Goal: Information Seeking & Learning: Learn about a topic

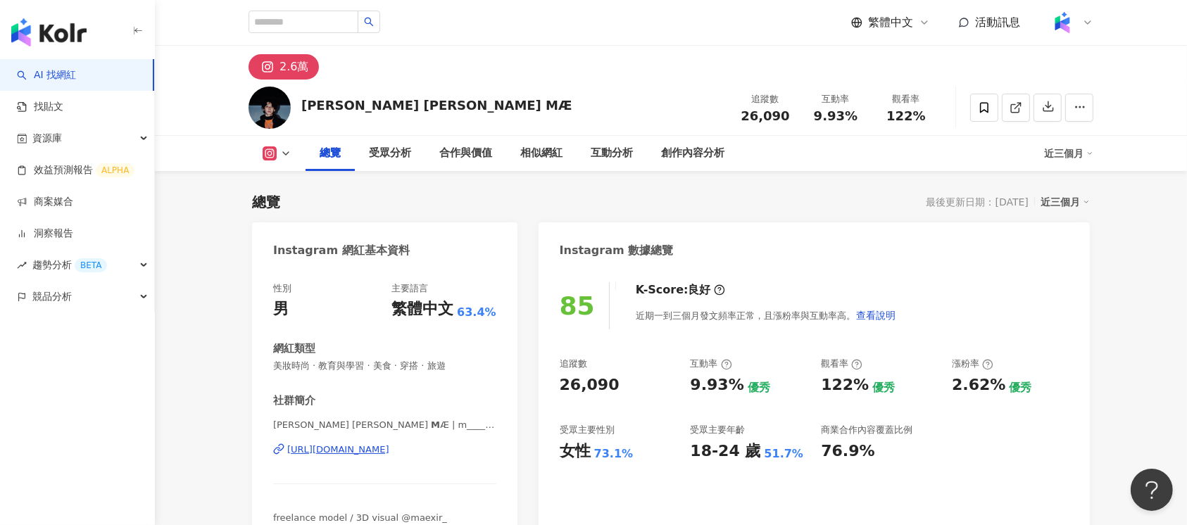
scroll to position [86, 0]
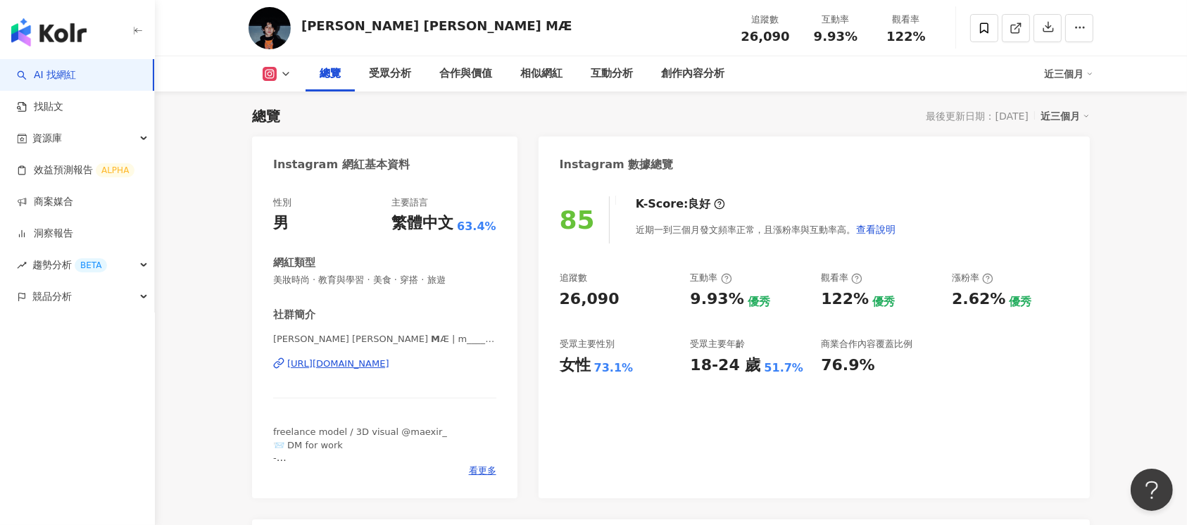
click at [389, 362] on div "https://www.instagram.com/m____sir/" at bounding box center [338, 364] width 102 height 13
drag, startPoint x: 740, startPoint y: 40, endPoint x: 786, endPoint y: 38, distance: 45.8
click at [786, 38] on div "26,090" at bounding box center [764, 37] width 53 height 14
copy span "26,090"
drag, startPoint x: 810, startPoint y: 33, endPoint x: 854, endPoint y: 36, distance: 43.7
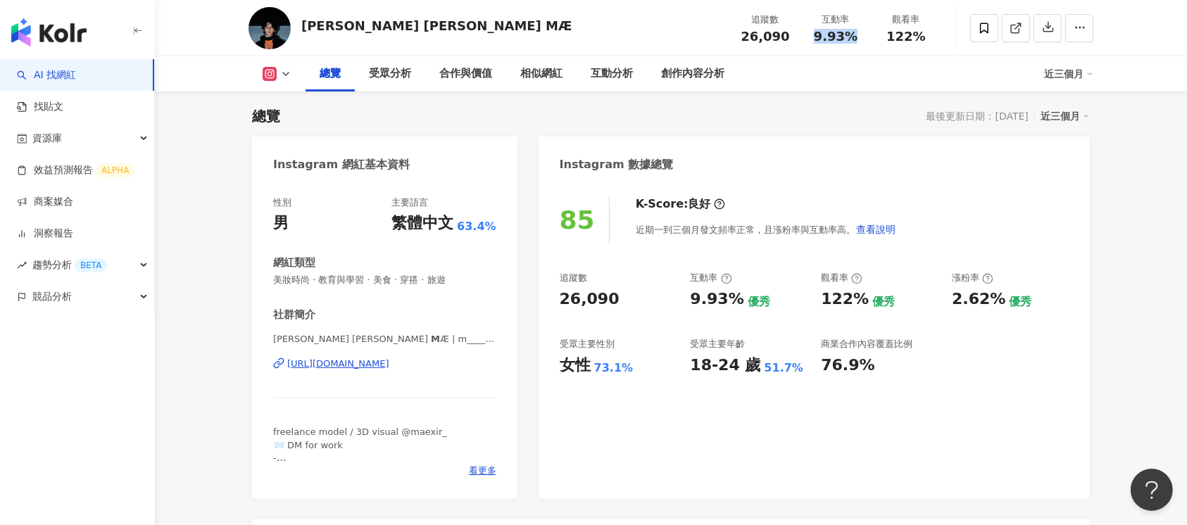
click at [854, 36] on div "9.93%" at bounding box center [835, 37] width 53 height 14
copy span "9.93%"
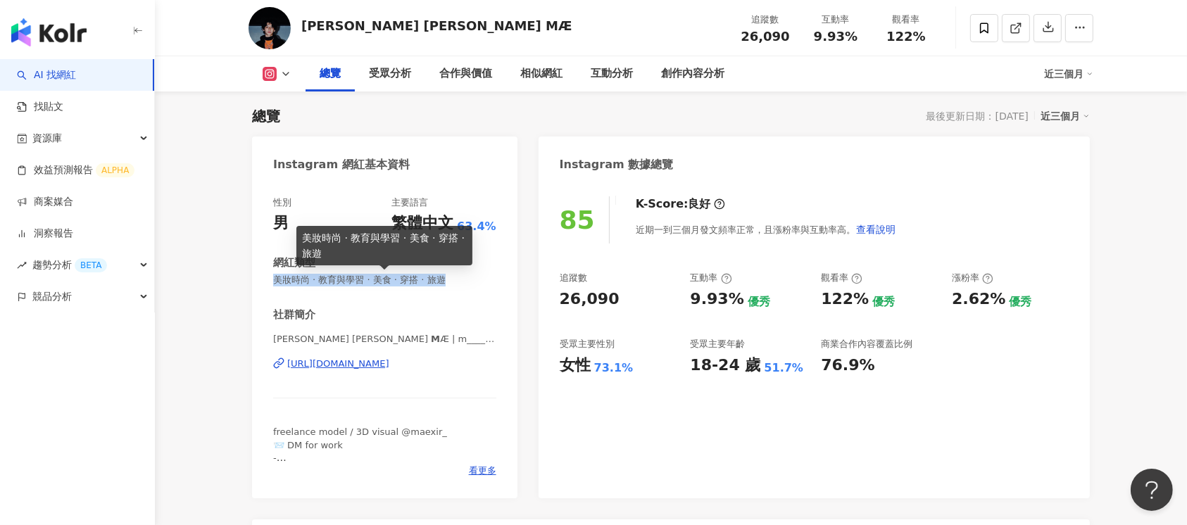
drag, startPoint x: 274, startPoint y: 282, endPoint x: 490, endPoint y: 277, distance: 215.4
click at [490, 277] on span "美妝時尚 · 教育與學習 · 美食 · 穿搭 · 旅遊" at bounding box center [384, 280] width 223 height 13
copy span "美妝時尚 · 教育與學習 · 美食 · 穿搭 · 旅遊"
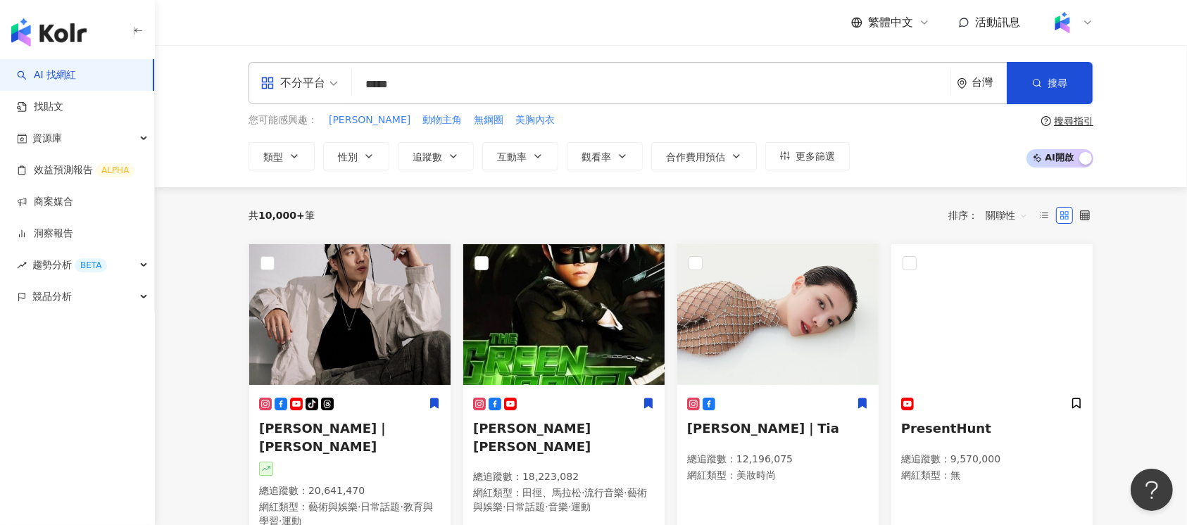
type input "***"
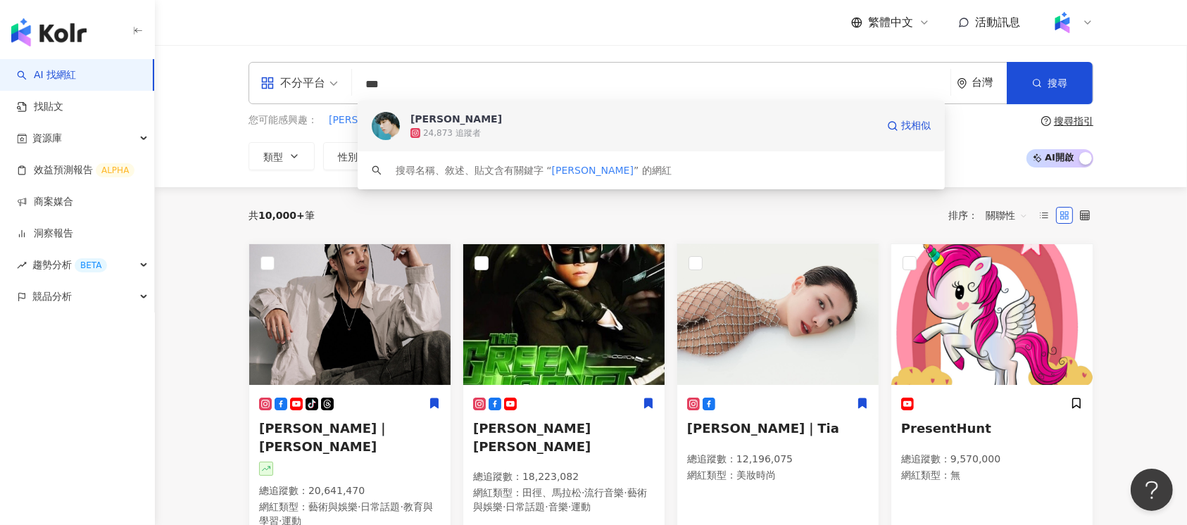
click at [545, 132] on div "24,873 追蹤者" at bounding box center [643, 133] width 466 height 14
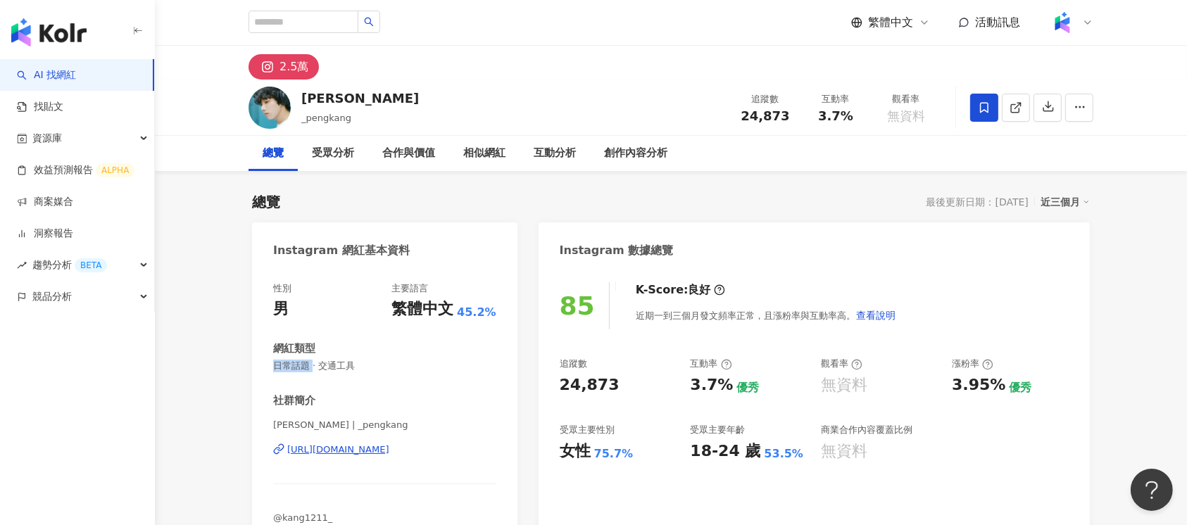
drag, startPoint x: 275, startPoint y: 369, endPoint x: 312, endPoint y: 374, distance: 36.9
click at [312, 374] on div "性別 男 主要語言 繁體中文 45.2% 網紅類型 日常話題 · 交通工具 社群簡介 彭康俊 | _pengkang https://www.instagra…" at bounding box center [384, 409] width 223 height 255
copy span "日常話題"
drag, startPoint x: 740, startPoint y: 118, endPoint x: 788, endPoint y: 117, distance: 47.2
click at [788, 117] on div "24,873" at bounding box center [764, 116] width 53 height 14
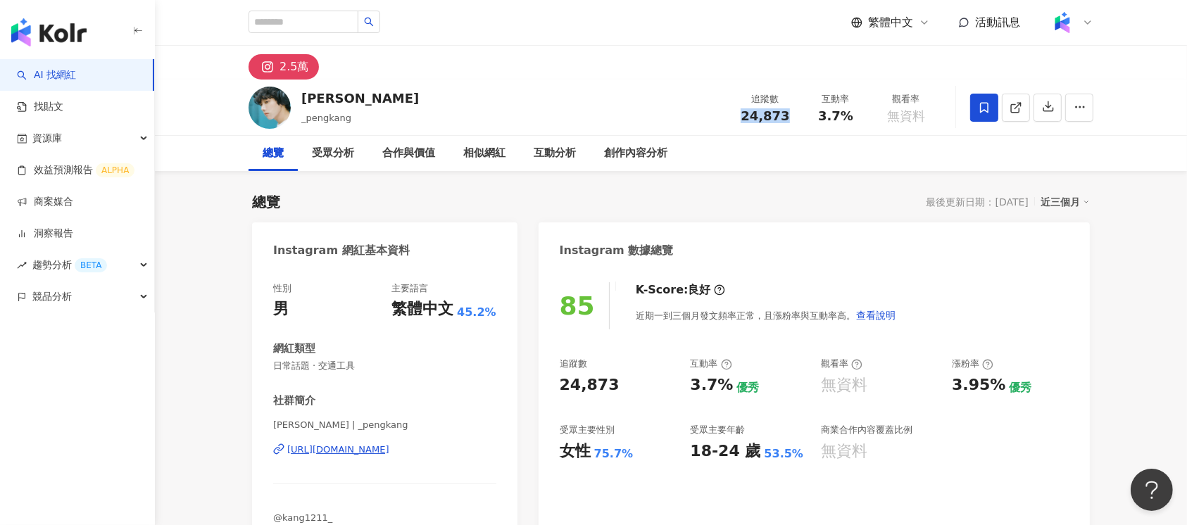
copy span "24,873"
drag, startPoint x: 821, startPoint y: 113, endPoint x: 847, endPoint y: 115, distance: 26.8
click at [847, 115] on span "3.7%" at bounding box center [835, 116] width 35 height 14
copy span "3.7%"
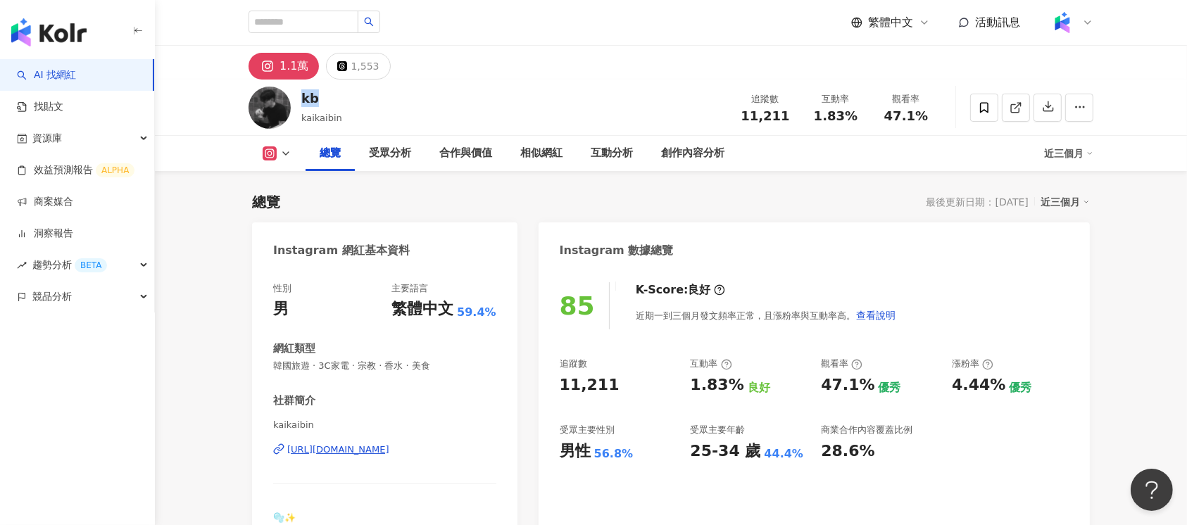
click at [298, 99] on div "kb kaikaibin 追蹤數 11,211 互動率 1.83% 觀看率 47.1%" at bounding box center [670, 108] width 901 height 56
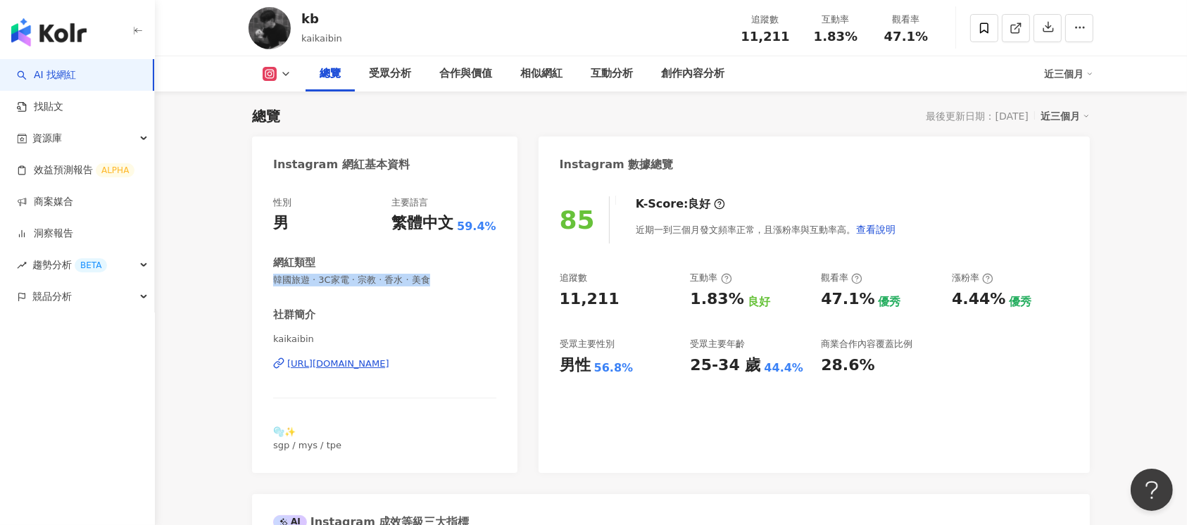
drag, startPoint x: 462, startPoint y: 286, endPoint x: 270, endPoint y: 286, distance: 191.4
click at [270, 286] on div "性別 男 主要語言 繁體中文 59.4% 網紅類型 韓國旅遊 · 3C家電 · 宗教 · 香水 · 美食 社群簡介 kaikaibin [URL][DOMAI…" at bounding box center [384, 327] width 265 height 291
copy span "韓國旅遊 · 3C家電 · 宗教 · 香水 · 美食"
drag, startPoint x: 746, startPoint y: 39, endPoint x: 795, endPoint y: 44, distance: 48.9
click at [795, 44] on div "追蹤數 11,211 互動率 1.83% 觀看率 47.1%" at bounding box center [835, 28] width 211 height 42
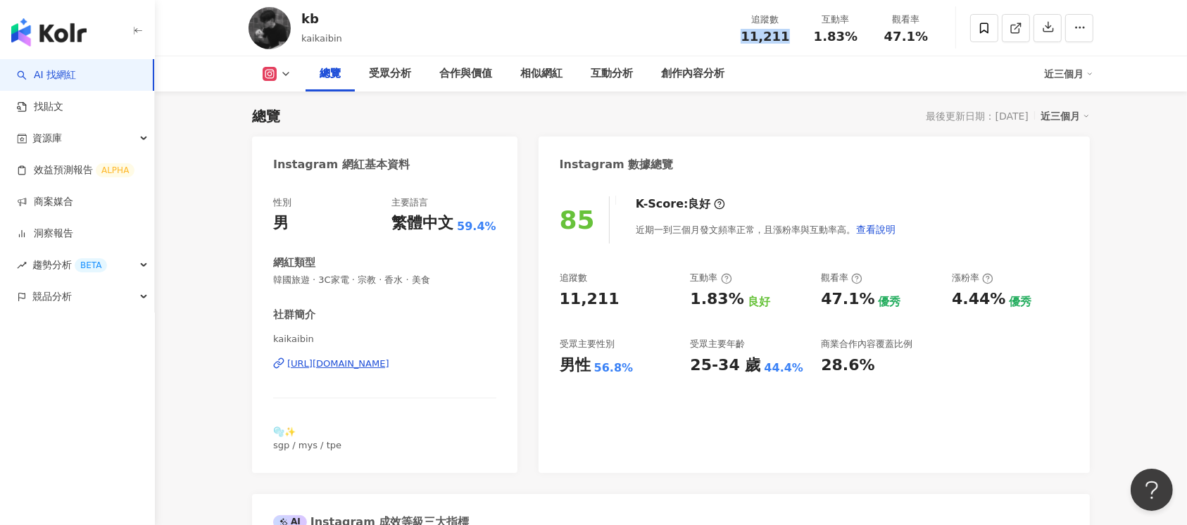
copy span "11,211"
drag, startPoint x: 816, startPoint y: 35, endPoint x: 858, endPoint y: 41, distance: 42.6
click at [858, 41] on div "1.83%" at bounding box center [835, 37] width 53 height 14
copy span "1.83%"
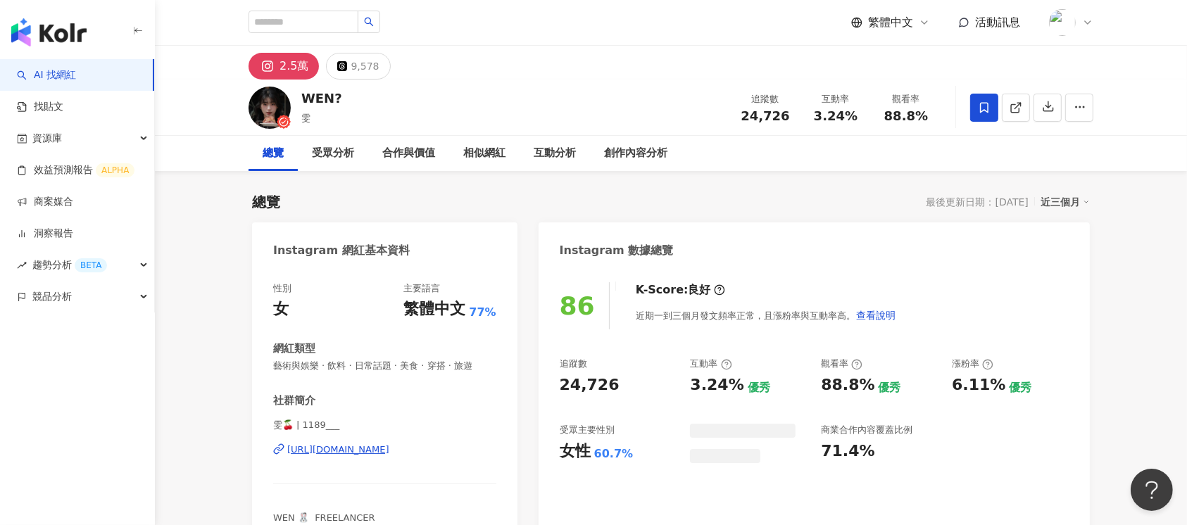
scroll to position [86, 0]
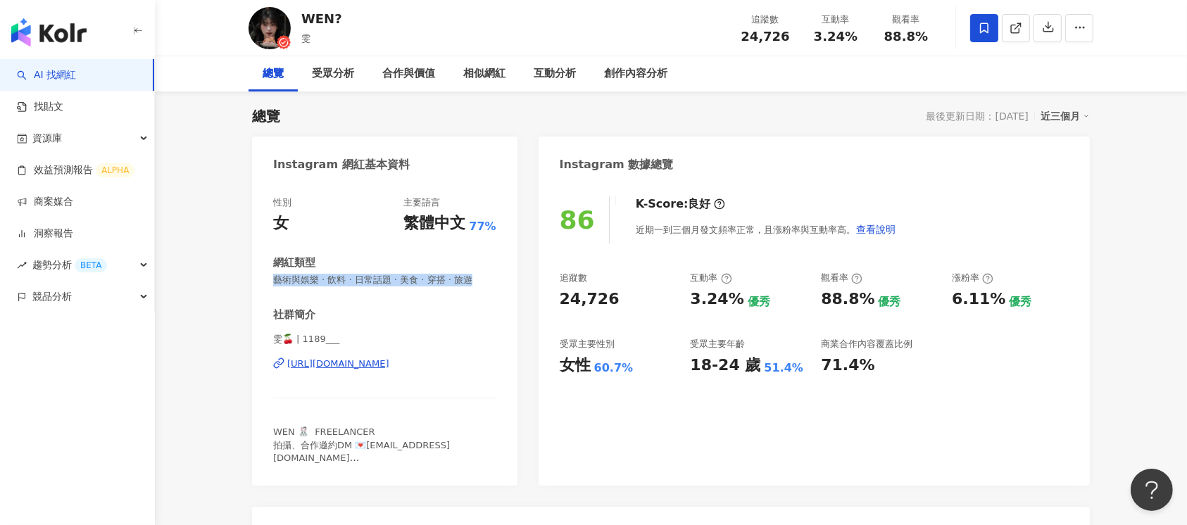
click at [494, 279] on div "性別 女 主要語言 繁體中文 77% 網紅類型 藝術與娛樂 · 飲料 · 日常話題 · 美食 · 穿搭 · 旅遊 社群簡介 雯🍒 | 1189___ http…" at bounding box center [384, 333] width 265 height 303
drag, startPoint x: 741, startPoint y: 37, endPoint x: 800, endPoint y: 40, distance: 59.2
click at [800, 40] on div "追蹤數 24,726 互動率 3.24% 觀看率 88.8%" at bounding box center [835, 28] width 211 height 42
click at [788, 39] on div "24,726" at bounding box center [764, 37] width 53 height 14
drag, startPoint x: 739, startPoint y: 32, endPoint x: 785, endPoint y: 38, distance: 46.8
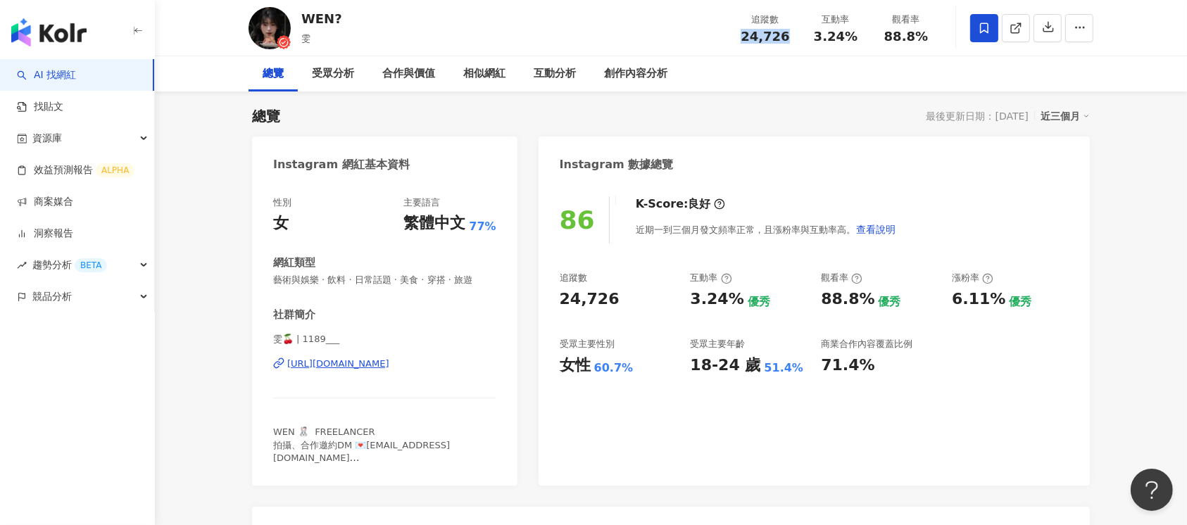
click at [785, 38] on div "24,726" at bounding box center [764, 37] width 53 height 14
copy span "24,726"
drag, startPoint x: 811, startPoint y: 32, endPoint x: 851, endPoint y: 37, distance: 40.3
click at [851, 37] on div "3.24%" at bounding box center [835, 37] width 53 height 14
copy span "3.24%"
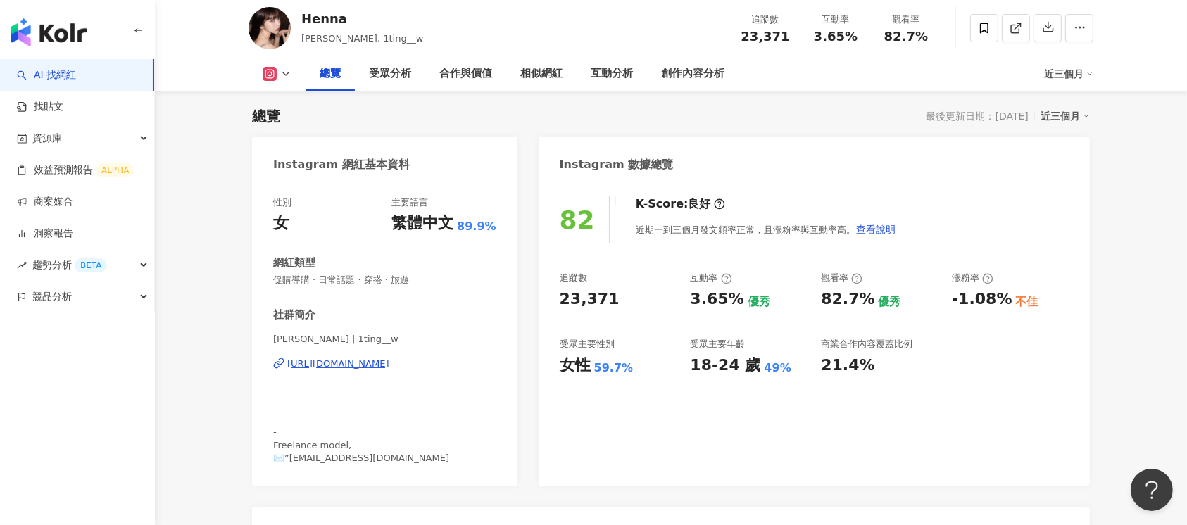
click at [589, 118] on div "總覽 最後更新日期：2025/8/13 近三個月" at bounding box center [671, 116] width 838 height 20
drag, startPoint x: 743, startPoint y: 37, endPoint x: 785, endPoint y: 37, distance: 41.5
click at [785, 37] on span "23,371" at bounding box center [764, 36] width 49 height 15
copy span "23,371"
drag, startPoint x: 820, startPoint y: 32, endPoint x: 848, endPoint y: 34, distance: 28.3
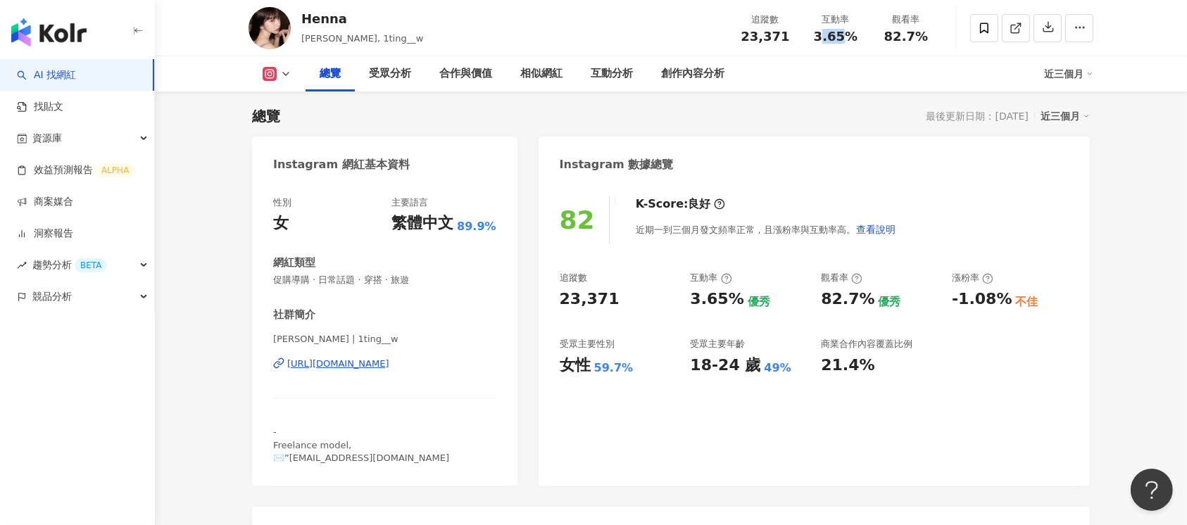
click at [847, 34] on span "3.65%" at bounding box center [836, 37] width 44 height 14
click at [844, 38] on span "3.65%" at bounding box center [836, 37] width 44 height 14
drag, startPoint x: 815, startPoint y: 37, endPoint x: 857, endPoint y: 39, distance: 41.6
click at [857, 39] on div "3.65%" at bounding box center [835, 37] width 53 height 14
copy span "3.65%"
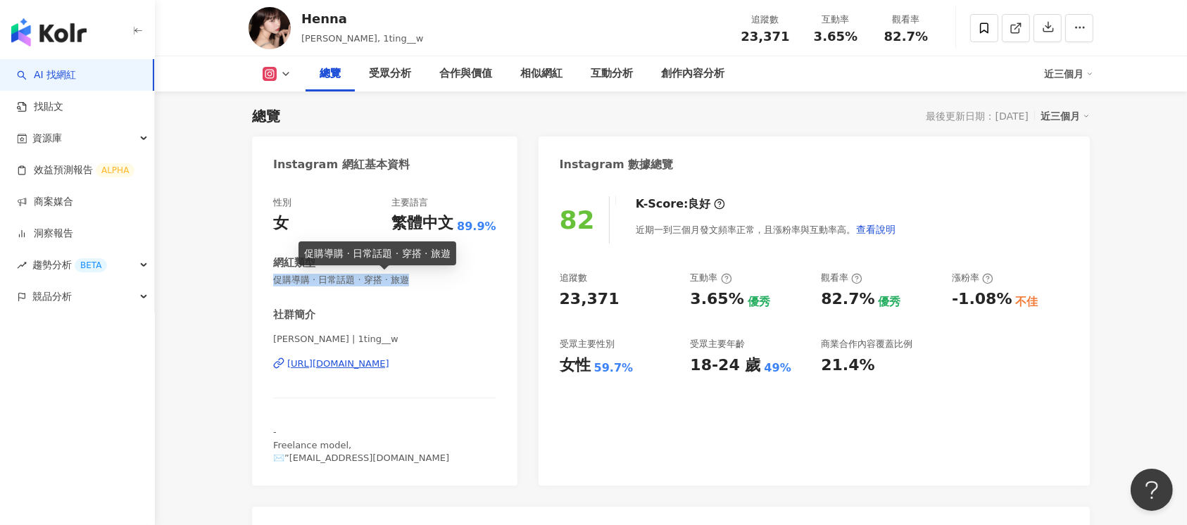
drag, startPoint x: 271, startPoint y: 279, endPoint x: 439, endPoint y: 282, distance: 168.2
click at [439, 282] on div "性別 女 主要語言 繁體中文 89.9% 網紅類型 促購導購 · 日常話題 · 穿搭 · 旅遊 社群簡介 怡婷 | 1ting__w https://www.…" at bounding box center [384, 333] width 265 height 303
copy span "促購導購 · 日常話題 · 穿搭 · 旅遊"
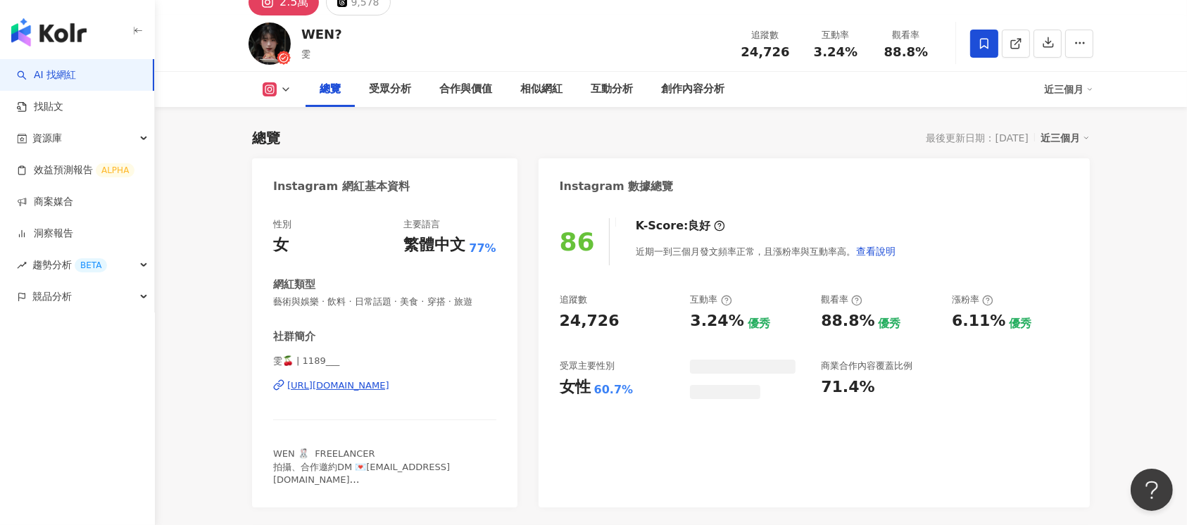
scroll to position [86, 0]
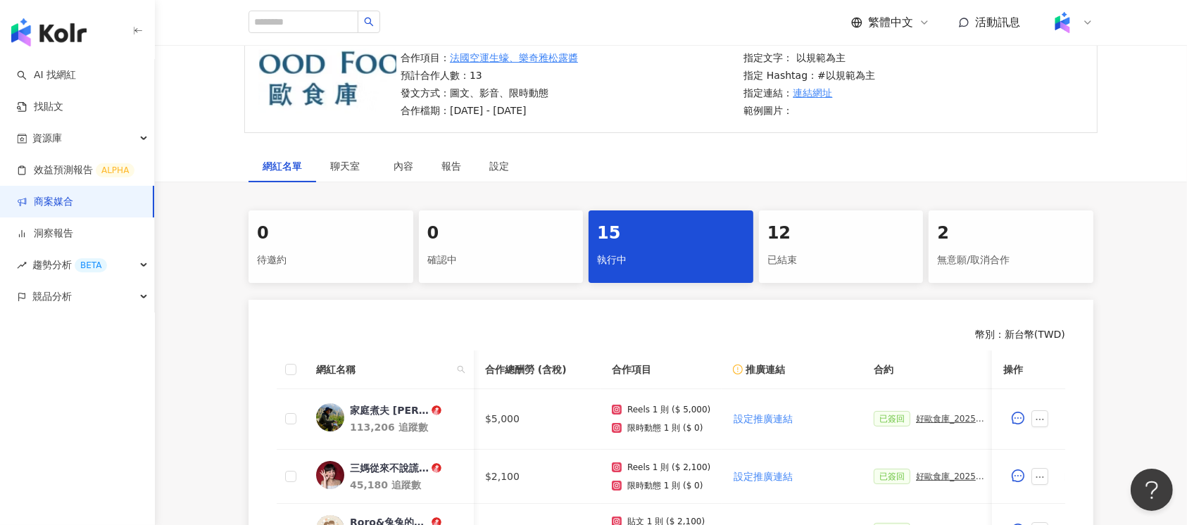
scroll to position [0, 184]
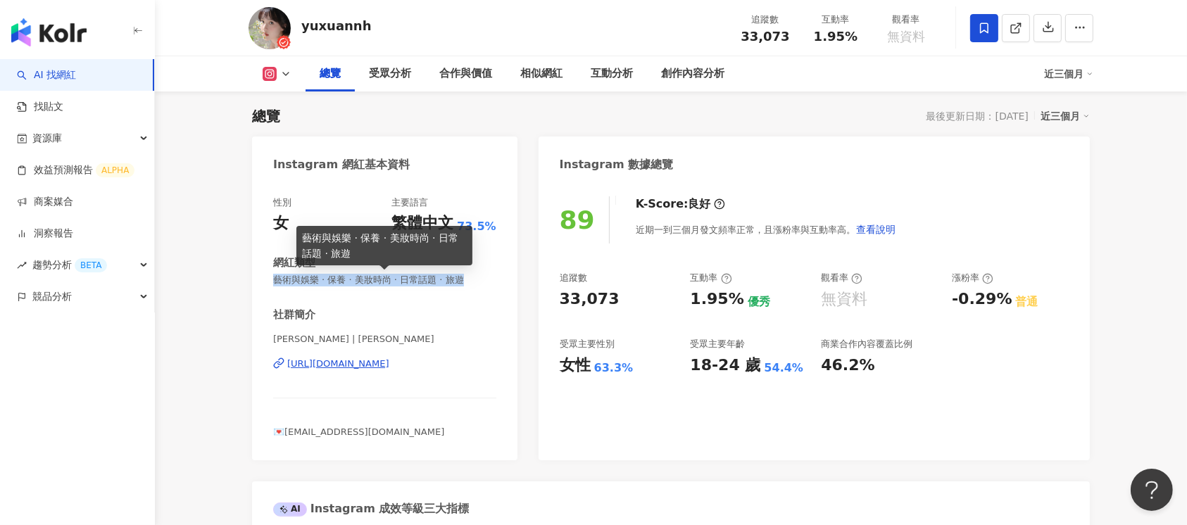
drag, startPoint x: 272, startPoint y: 276, endPoint x: 478, endPoint y: 280, distance: 205.6
click at [478, 280] on div "性別 女 主要語言 繁體中文 73.5% 網紅類型 藝術與娛樂 · 保養 · 美妝時尚 · 日常話題 · 旅遊 社群簡介 俞瑄Sammi | yuxuannh…" at bounding box center [384, 321] width 265 height 278
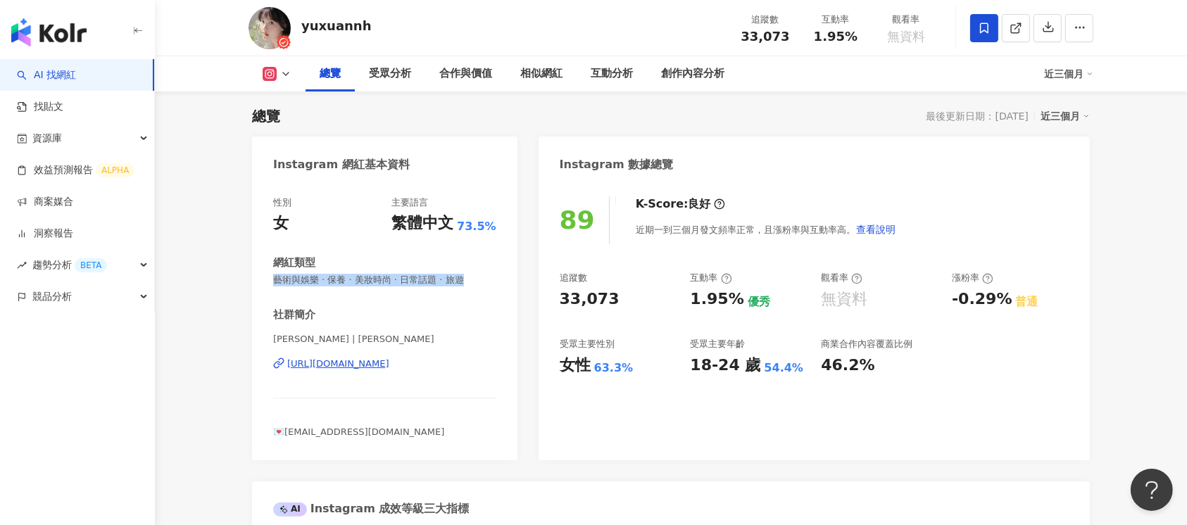
copy span "藝術與娛樂 · 保養 · 美妝時尚 · 日常話題 · 旅遊"
drag, startPoint x: 738, startPoint y: 36, endPoint x: 792, endPoint y: 38, distance: 54.2
click at [792, 38] on div "追蹤數 33,073" at bounding box center [765, 28] width 70 height 30
copy span "33,073"
drag, startPoint x: 819, startPoint y: 37, endPoint x: 858, endPoint y: 37, distance: 39.4
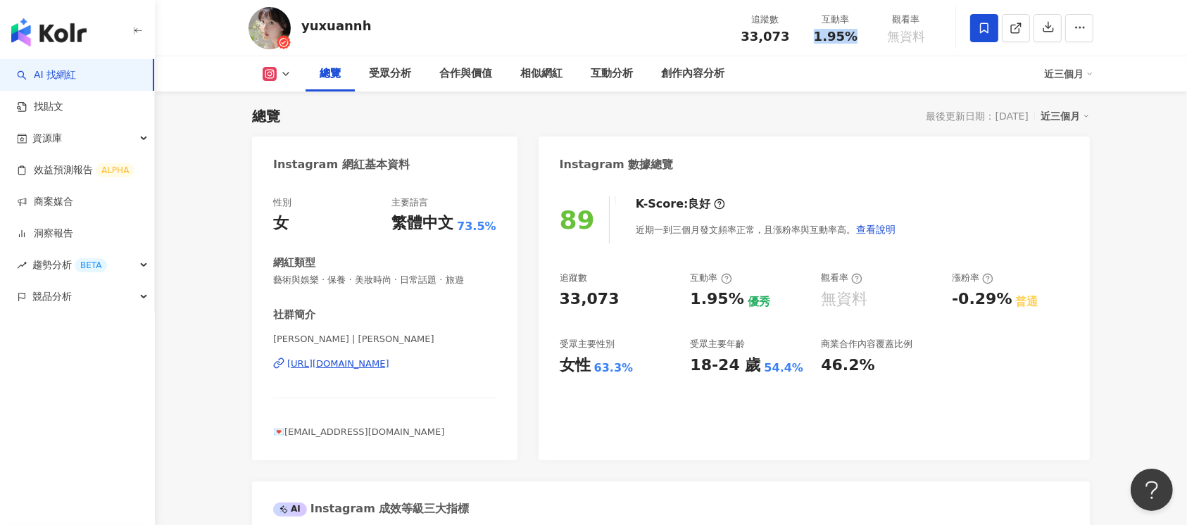
click at [858, 37] on div "1.95%" at bounding box center [835, 37] width 53 height 14
copy span "1.95%"
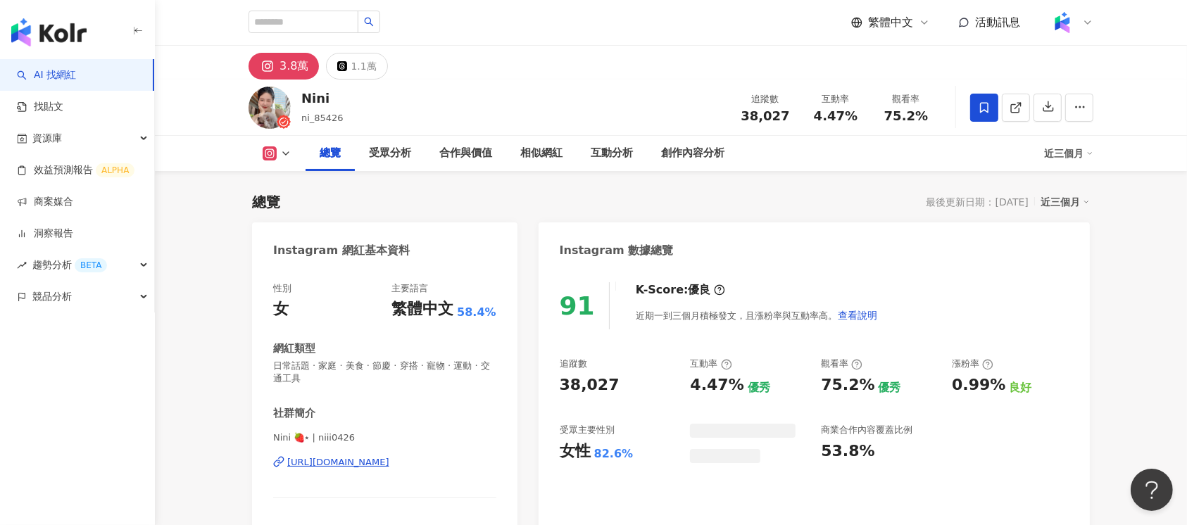
scroll to position [86, 0]
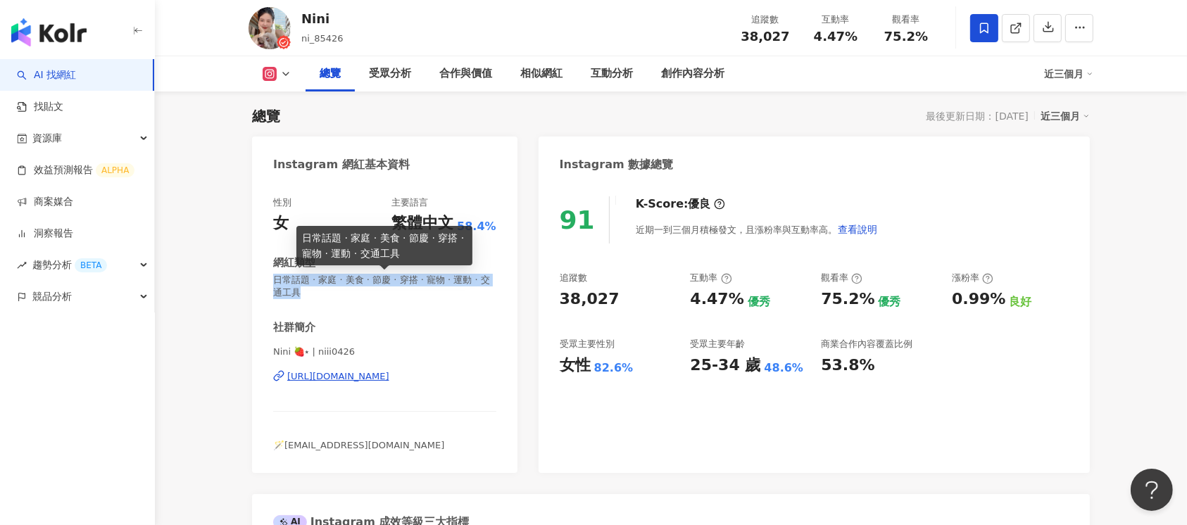
drag, startPoint x: 276, startPoint y: 277, endPoint x: 334, endPoint y: 291, distance: 59.6
click at [334, 291] on span "日常話題 · 家庭 · 美食 · 節慶 · 穿搭 · 寵物 · 運動 · 交通工具" at bounding box center [384, 286] width 223 height 25
copy span "日常話題 · 家庭 · 美食 · 節慶 · 穿搭 · 寵物 · 運動 · 交通工具"
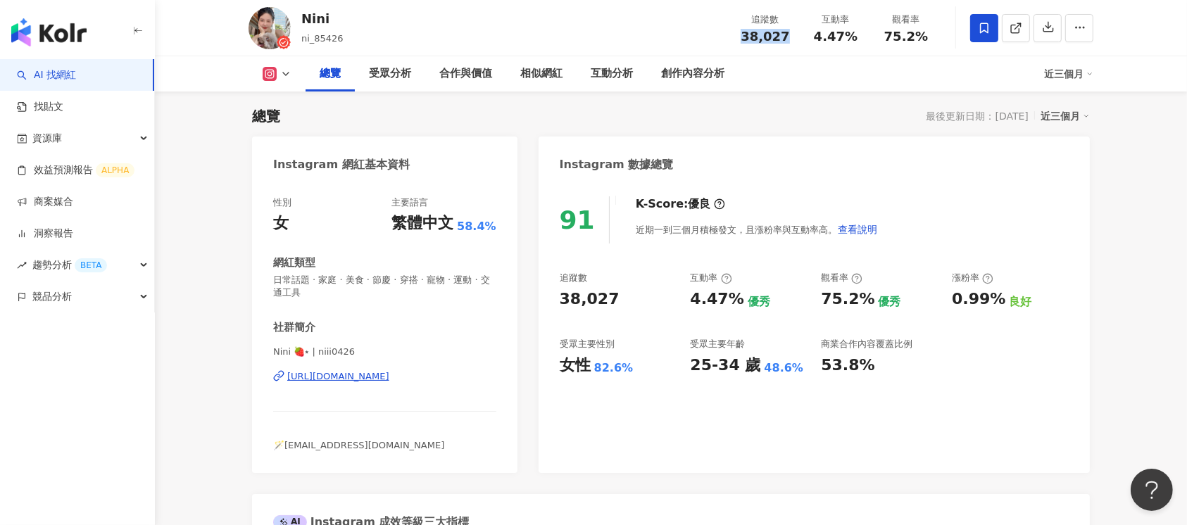
drag, startPoint x: 744, startPoint y: 36, endPoint x: 783, endPoint y: 37, distance: 39.4
click at [783, 37] on div "38,027" at bounding box center [764, 37] width 53 height 14
copy span "38,027"
drag, startPoint x: 814, startPoint y: 37, endPoint x: 857, endPoint y: 39, distance: 43.7
click at [858, 40] on div "4.47%" at bounding box center [835, 37] width 53 height 14
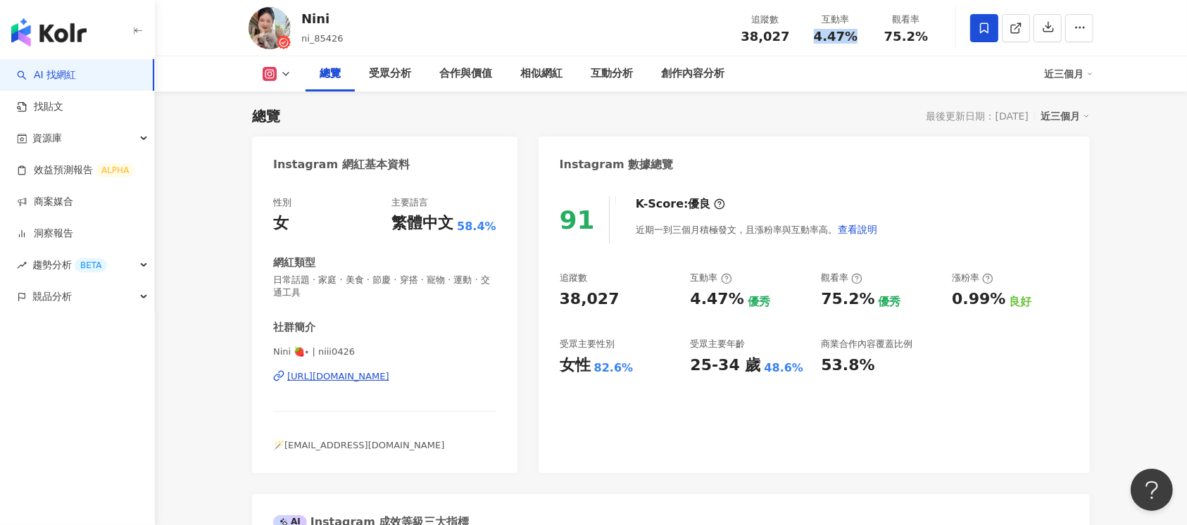
copy span "4.47%"
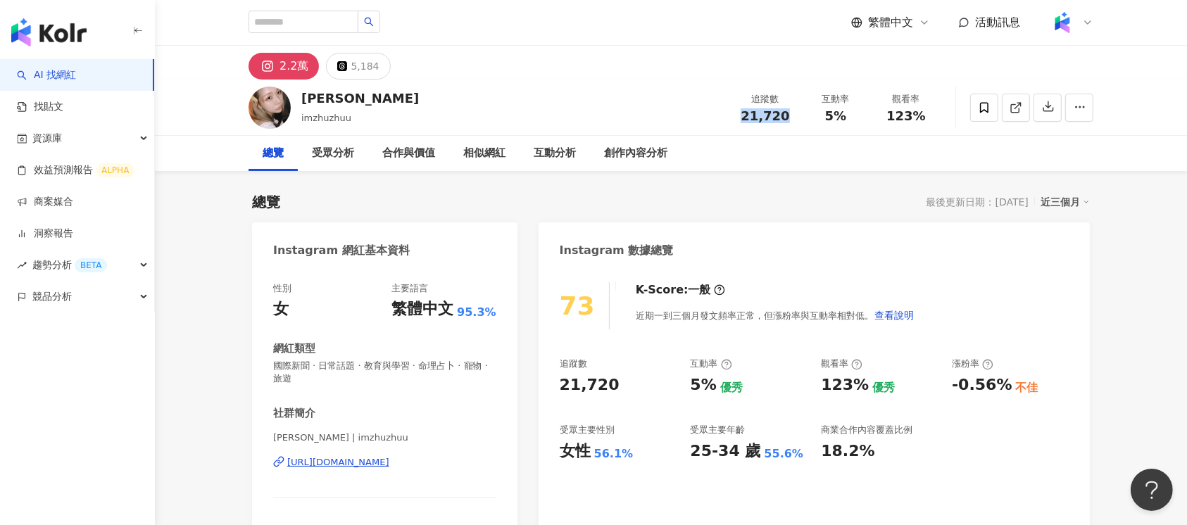
drag, startPoint x: 743, startPoint y: 118, endPoint x: 741, endPoint y: 1, distance: 116.8
click at [789, 117] on div "21,720" at bounding box center [764, 116] width 53 height 14
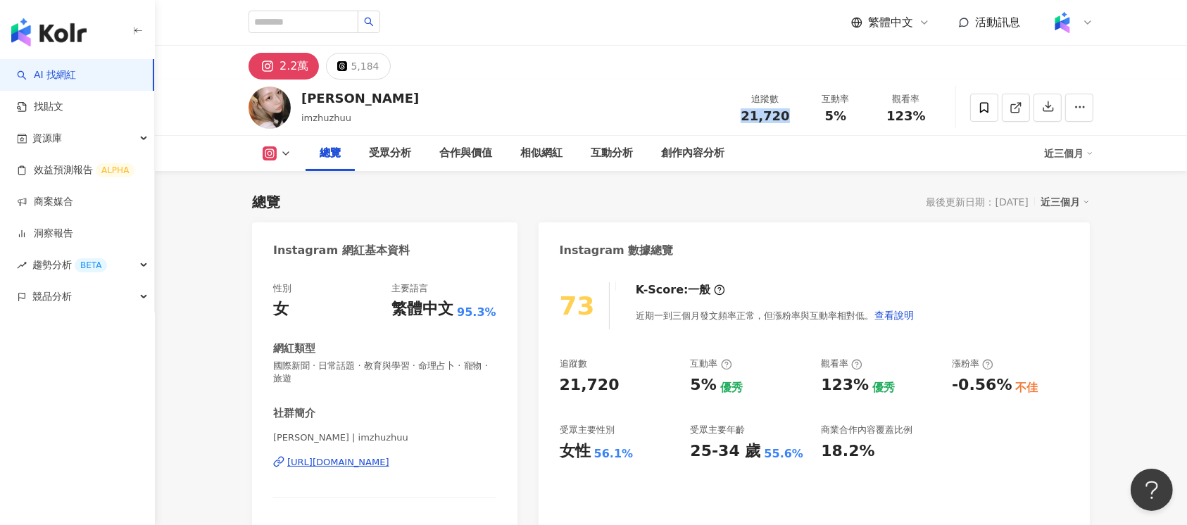
scroll to position [86, 0]
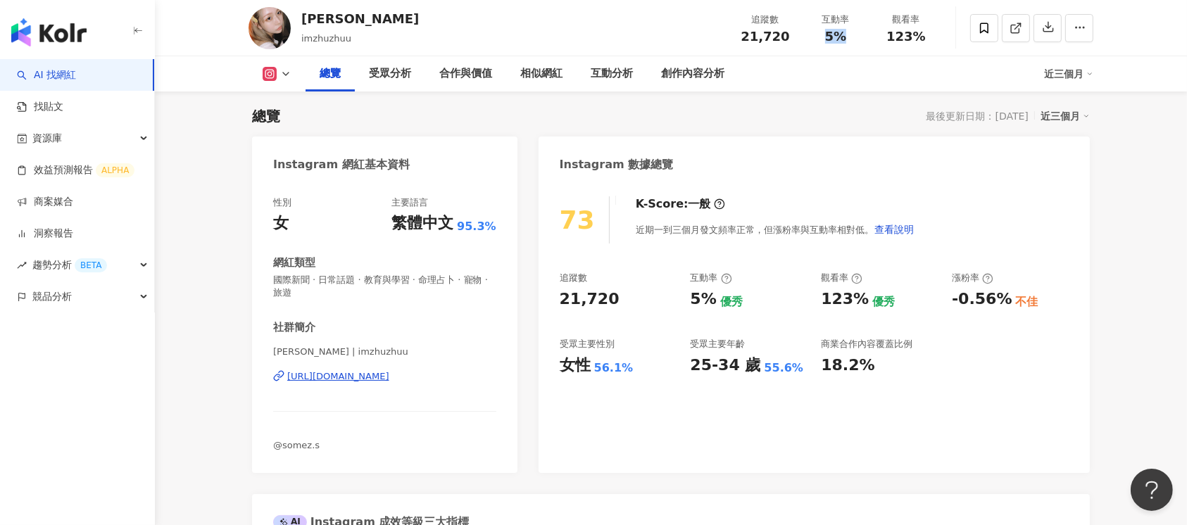
drag, startPoint x: 819, startPoint y: 37, endPoint x: 847, endPoint y: 37, distance: 28.2
click at [847, 37] on div "5%" at bounding box center [835, 37] width 53 height 14
copy span "5%"
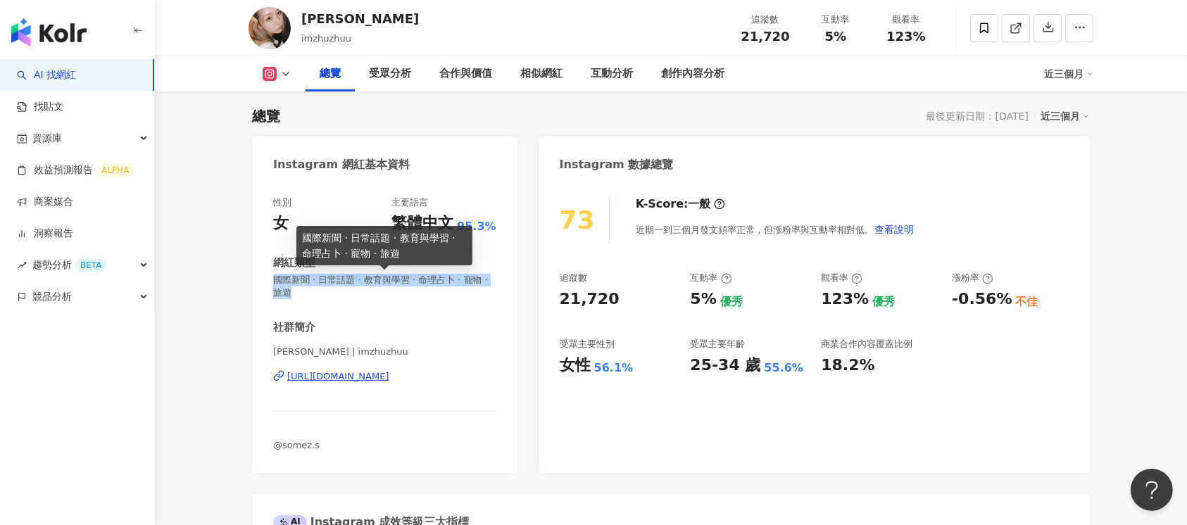
drag, startPoint x: 270, startPoint y: 279, endPoint x: 315, endPoint y: 291, distance: 46.8
click at [315, 291] on div "性別 女 主要語言 繁體中文 95.3% 網紅類型 國際新聞 · 日常話題 · 教育與學習 · 命理占卜 · 寵物 · 旅遊 社群簡介 Zhu 竹 | imz…" at bounding box center [384, 327] width 265 height 291
copy span "國際新聞 · 日常話題 · 教育與學習 · 命理占卜 · 寵物 · 旅遊"
